Goal: Task Accomplishment & Management: Manage account settings

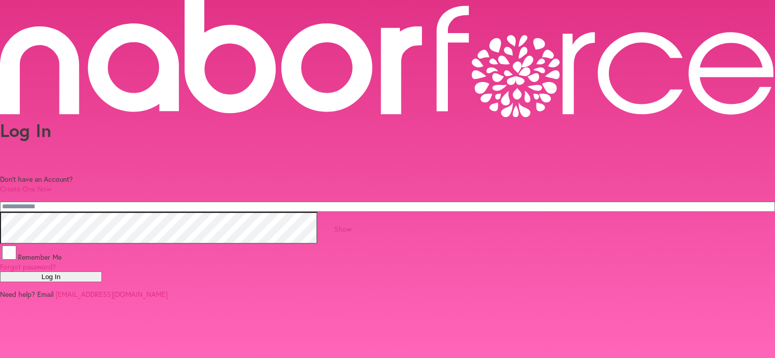
type input "**********"
click at [102, 273] on button "Log In" at bounding box center [51, 277] width 102 height 11
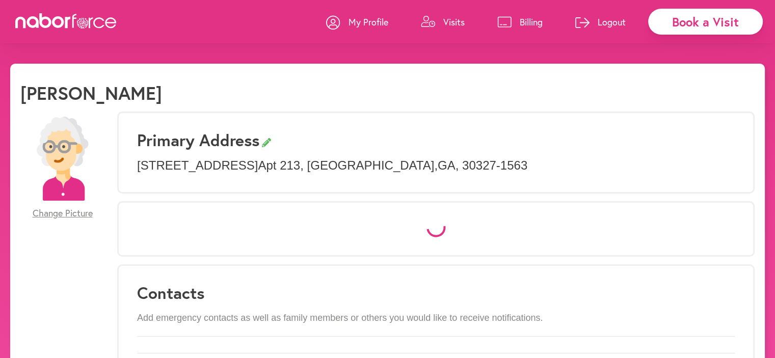
select select "*"
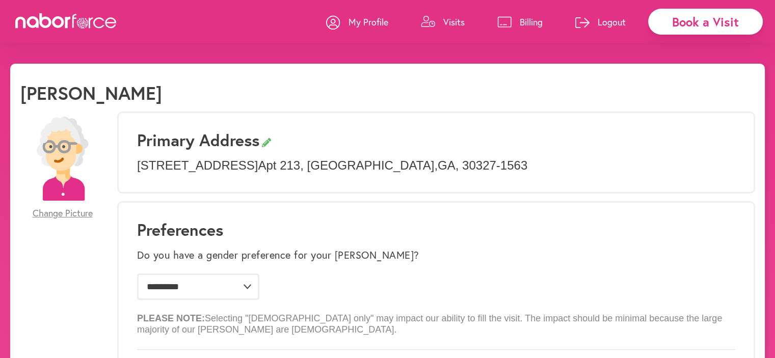
click at [457, 23] on p "Visits" at bounding box center [453, 22] width 21 height 12
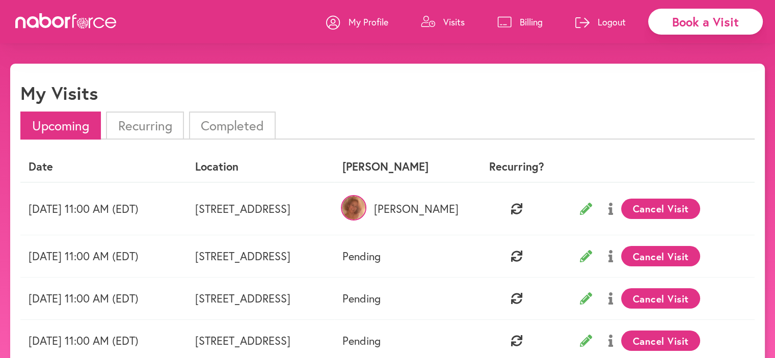
drag, startPoint x: 683, startPoint y: 208, endPoint x: 662, endPoint y: 199, distance: 22.6
click at [683, 207] on button "Cancel Visit" at bounding box center [660, 209] width 79 height 20
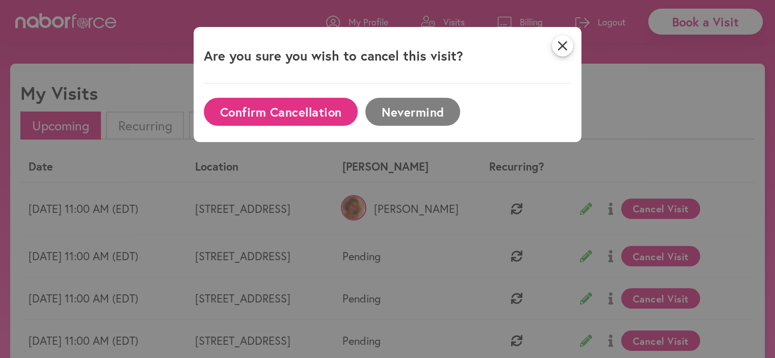
click at [275, 112] on button "Confirm Cancellation" at bounding box center [281, 112] width 154 height 28
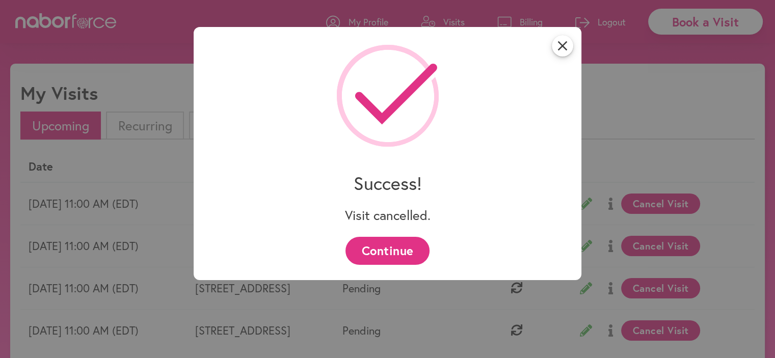
click at [389, 255] on button "Continue" at bounding box center [388, 251] width 84 height 28
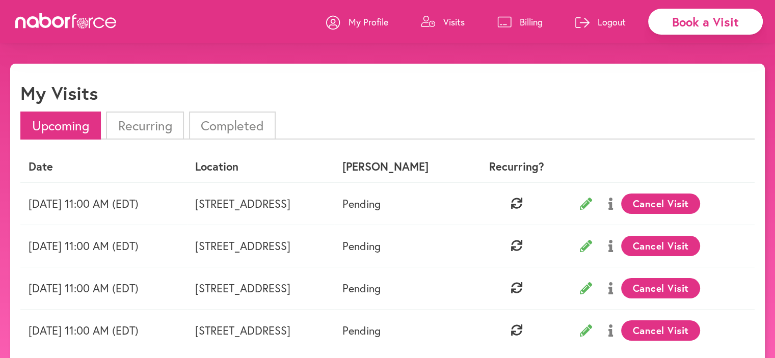
click at [609, 22] on p "Logout" at bounding box center [612, 22] width 28 height 12
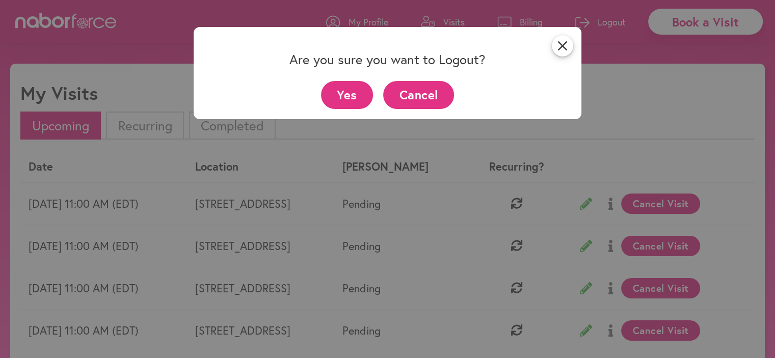
click at [351, 90] on button "Yes" at bounding box center [347, 95] width 52 height 28
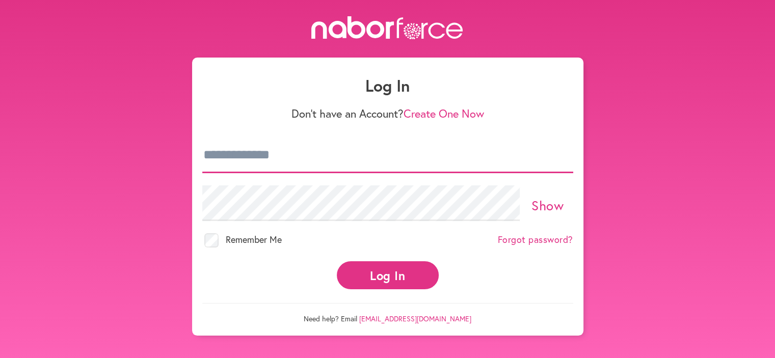
type input "**********"
